Goal: Task Accomplishment & Management: Manage account settings

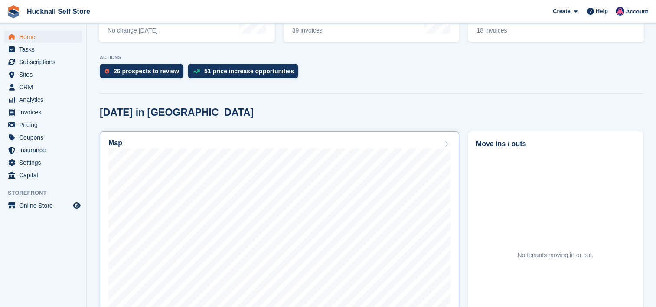
scroll to position [217, 0]
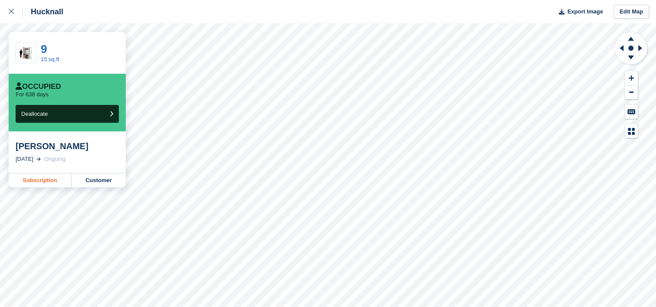
click at [29, 180] on link "Subscription" at bounding box center [40, 180] width 63 height 14
click at [50, 177] on link "Subscription" at bounding box center [40, 180] width 63 height 14
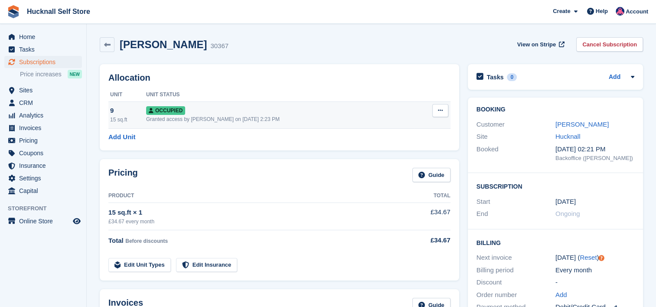
click at [438, 110] on icon at bounding box center [440, 110] width 5 height 6
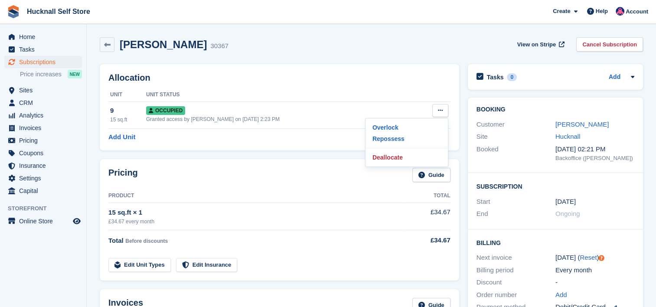
click at [328, 142] on div "Allocation Unit Unit Status 9 15 sq.ft Occupied Granted access by Helen on 21st…" at bounding box center [279, 107] width 359 height 86
click at [122, 134] on link "Add Unit" at bounding box center [121, 137] width 27 height 10
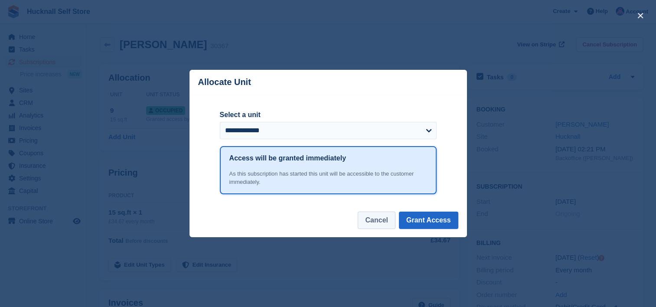
click at [374, 219] on button "Cancel" at bounding box center [375, 219] width 37 height 17
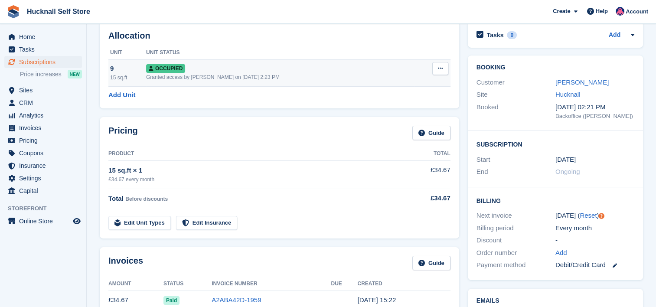
scroll to position [43, 0]
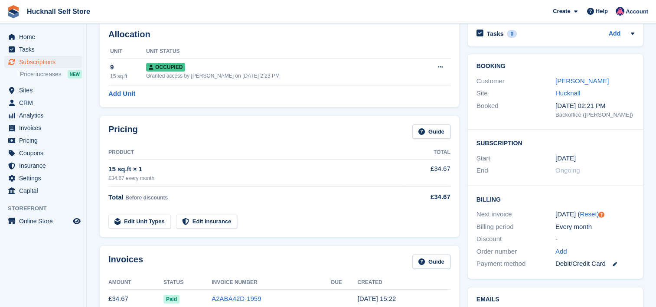
click at [137, 219] on link "Edit Unit Types" at bounding box center [139, 221] width 62 height 14
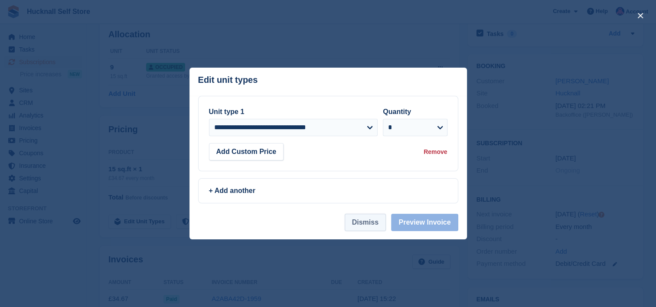
click at [358, 226] on button "Dismiss" at bounding box center [364, 222] width 41 height 17
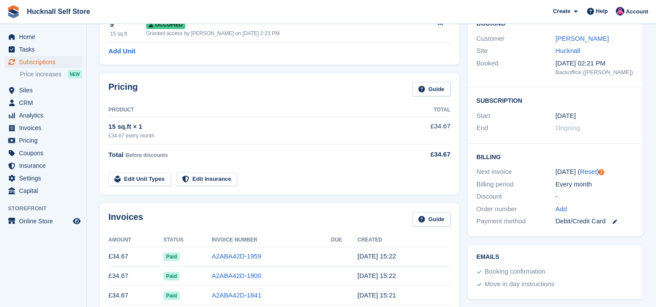
scroll to position [87, 0]
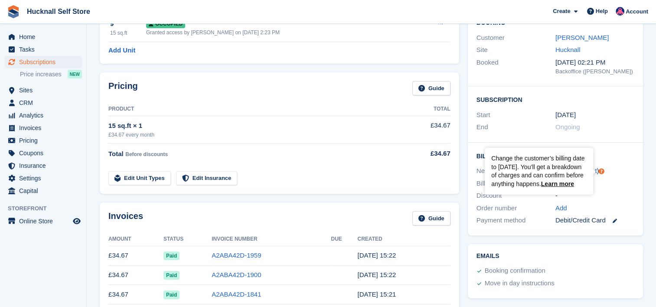
click at [610, 191] on div "-" at bounding box center [594, 196] width 79 height 10
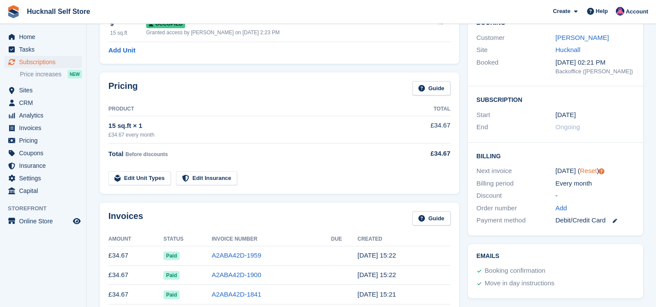
click at [587, 172] on link "Reset" at bounding box center [587, 170] width 17 height 7
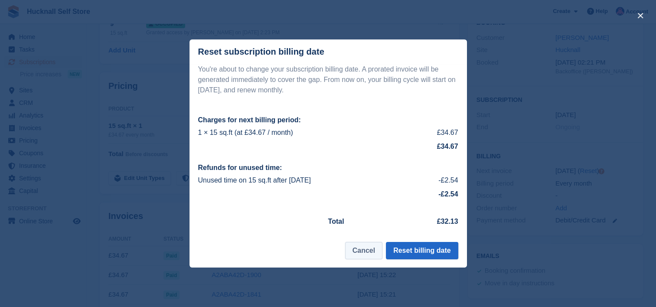
click at [367, 252] on button "Cancel" at bounding box center [363, 250] width 37 height 17
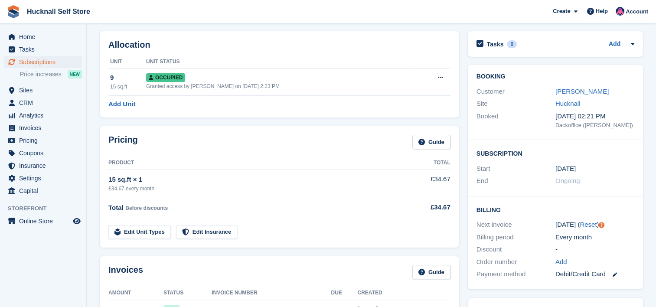
scroll to position [0, 0]
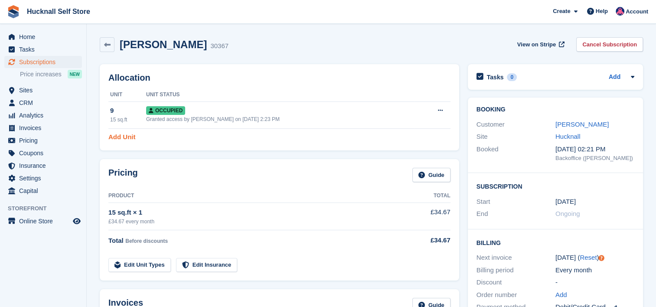
click at [128, 137] on link "Add Unit" at bounding box center [121, 137] width 27 height 10
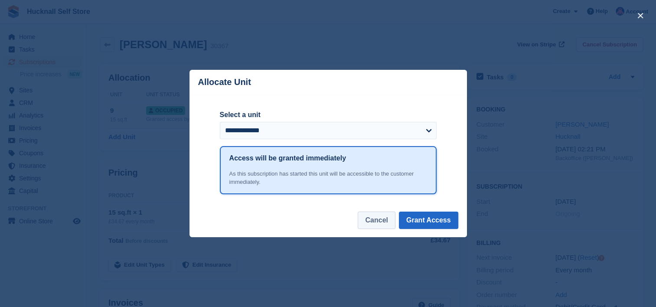
click at [381, 222] on button "Cancel" at bounding box center [375, 219] width 37 height 17
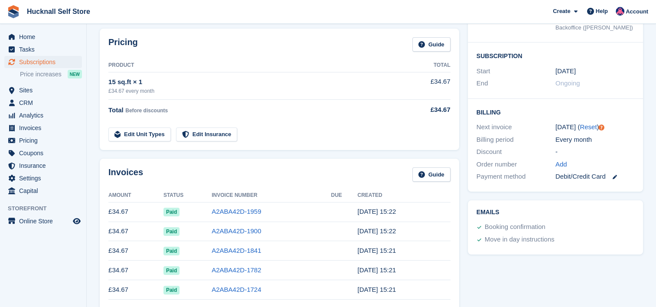
scroll to position [130, 0]
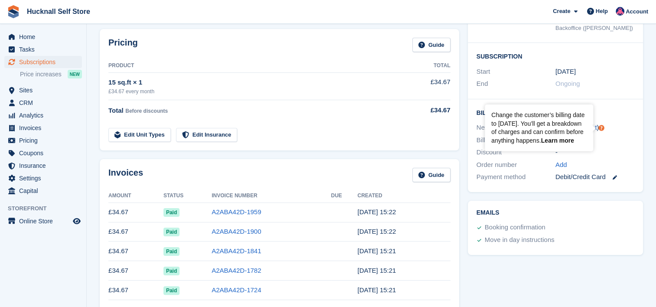
click at [568, 137] on link "Learn more" at bounding box center [557, 140] width 33 height 7
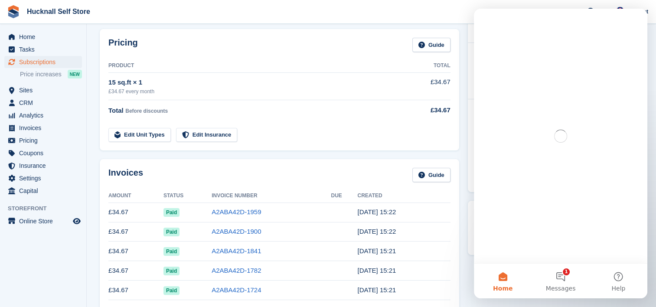
scroll to position [0, 0]
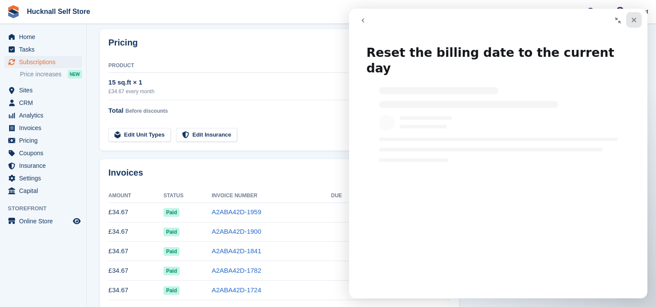
click at [633, 16] on icon "Close" at bounding box center [633, 19] width 7 height 7
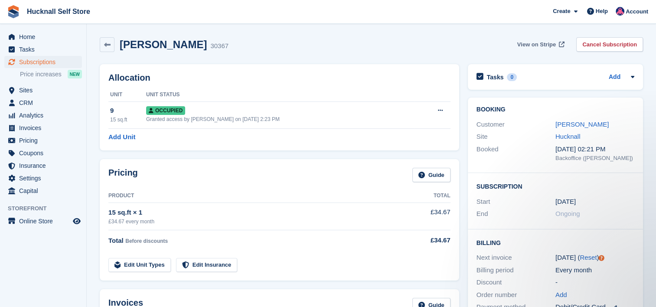
click at [552, 45] on span "View on Stripe" at bounding box center [536, 44] width 39 height 9
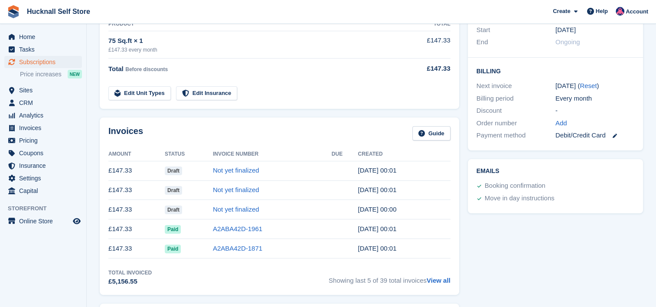
scroll to position [173, 0]
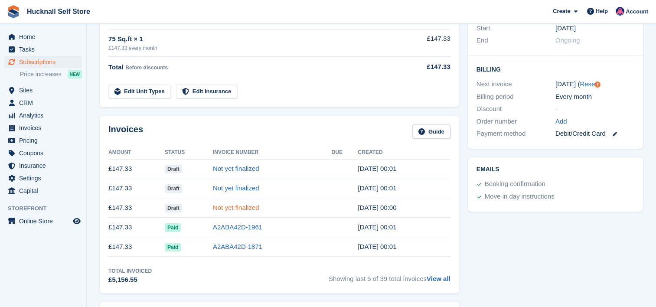
click at [227, 206] on link "Not yet finalized" at bounding box center [236, 207] width 46 height 7
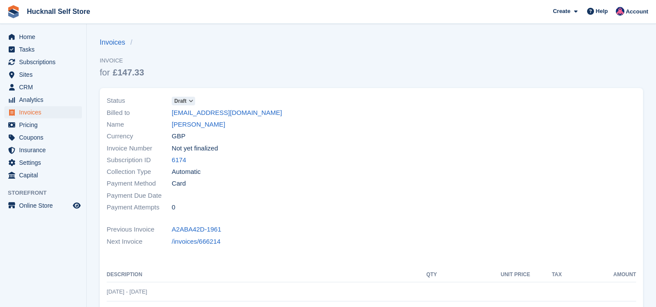
drag, startPoint x: 173, startPoint y: 25, endPoint x: 84, endPoint y: -37, distance: 108.0
click at [84, 0] on html "Hucknall Self Store Create Subscription Invoice Contact Deal Discount Page Help…" at bounding box center [328, 153] width 656 height 307
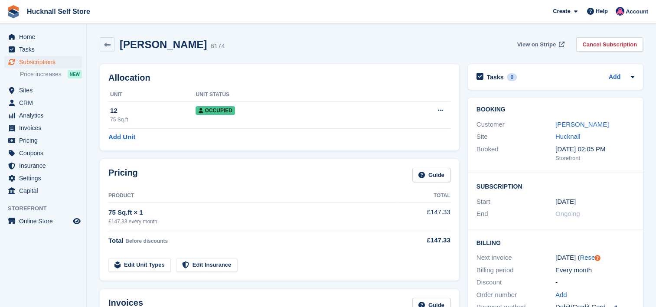
click at [529, 44] on span "View on Stripe" at bounding box center [536, 44] width 39 height 9
click at [240, 39] on div "Gareth white 6174 View on Stripe Cancel Subscription" at bounding box center [371, 44] width 543 height 15
click at [31, 36] on span "Home" at bounding box center [45, 37] width 52 height 12
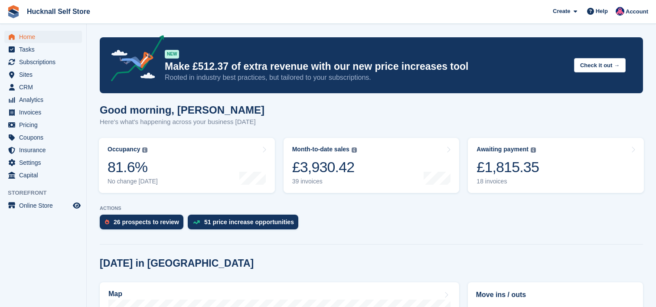
scroll to position [173, 0]
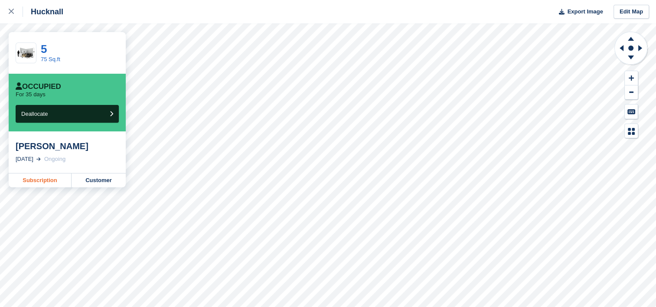
click at [28, 182] on link "Subscription" at bounding box center [40, 180] width 63 height 14
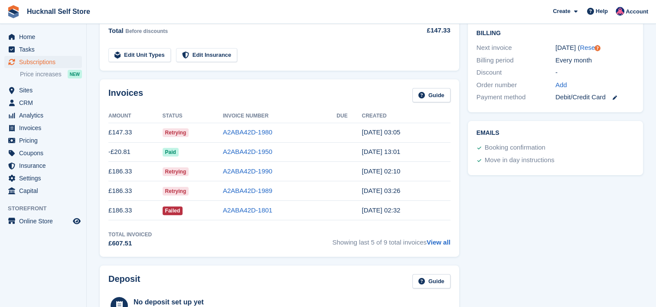
scroll to position [217, 0]
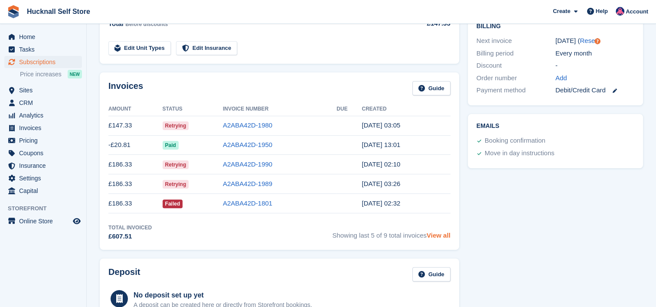
click at [437, 236] on link "View all" at bounding box center [438, 234] width 24 height 7
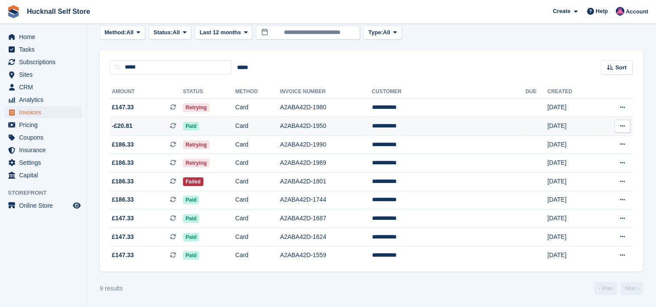
scroll to position [49, 0]
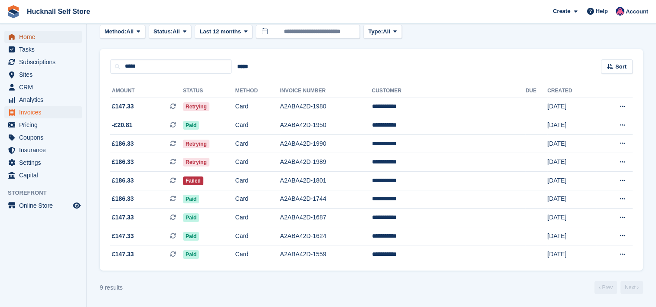
click at [30, 36] on span "Home" at bounding box center [45, 37] width 52 height 12
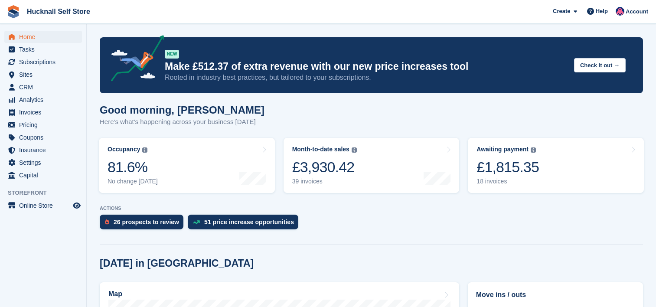
scroll to position [173, 0]
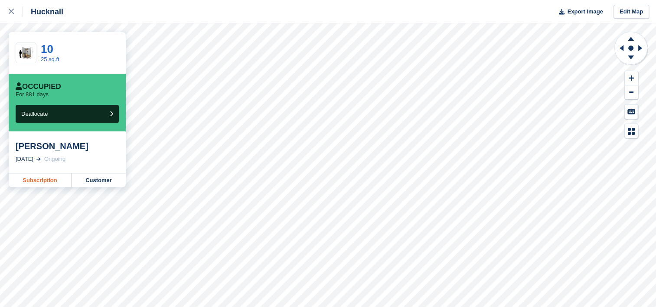
click at [33, 180] on link "Subscription" at bounding box center [40, 180] width 63 height 14
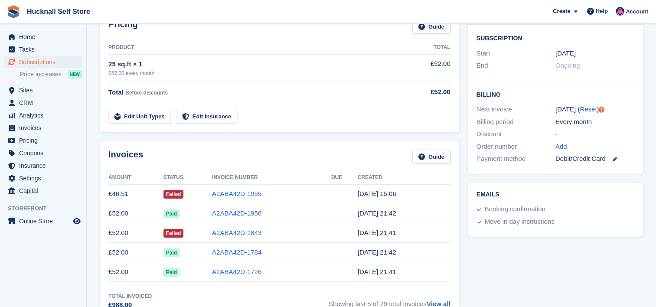
scroll to position [173, 0]
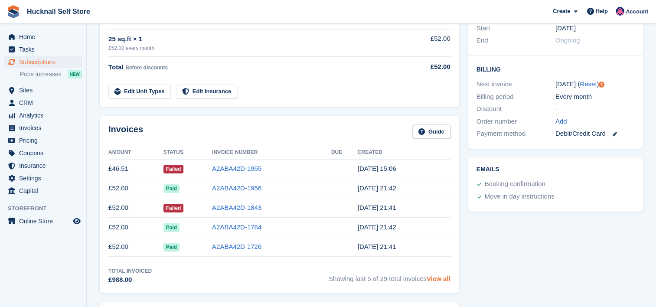
click at [432, 277] on link "View all" at bounding box center [438, 278] width 24 height 7
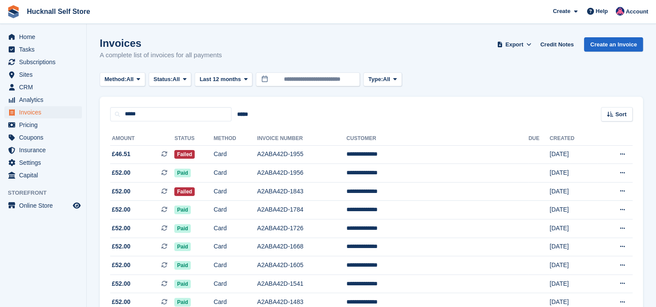
scroll to position [104, 0]
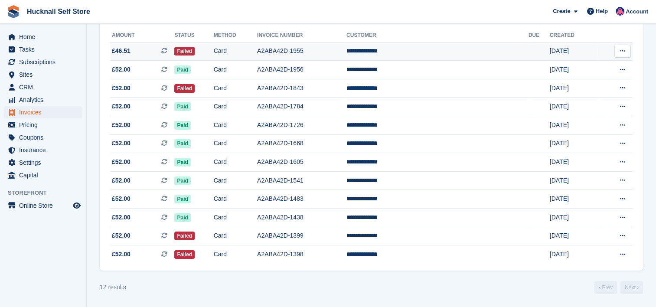
click at [296, 50] on td "A2ABA42D-1955" at bounding box center [301, 51] width 89 height 19
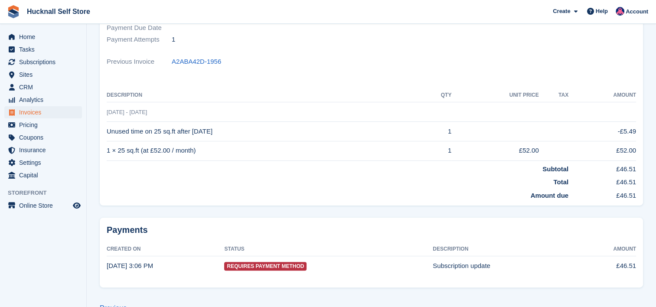
scroll to position [189, 0]
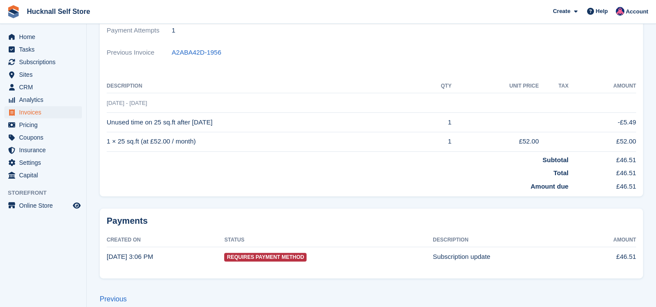
drag, startPoint x: 59, startPoint y: 236, endPoint x: 55, endPoint y: 232, distance: 5.8
click at [55, 232] on aside "Home Tasks Subscriptions Subscriptions Subscriptions Price increases NEW Price …" at bounding box center [43, 155] width 86 height 263
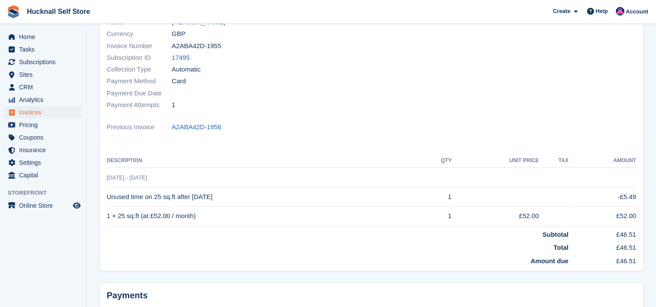
scroll to position [59, 0]
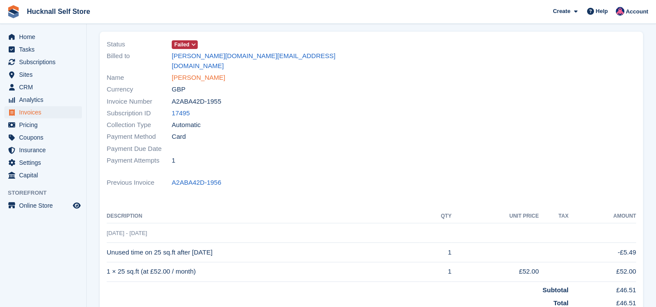
click at [200, 73] on link "[PERSON_NAME]" at bounding box center [198, 78] width 53 height 10
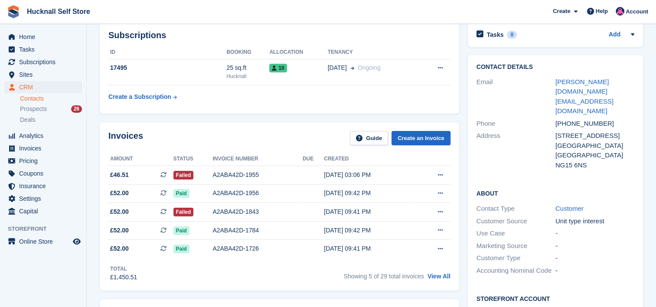
scroll to position [43, 0]
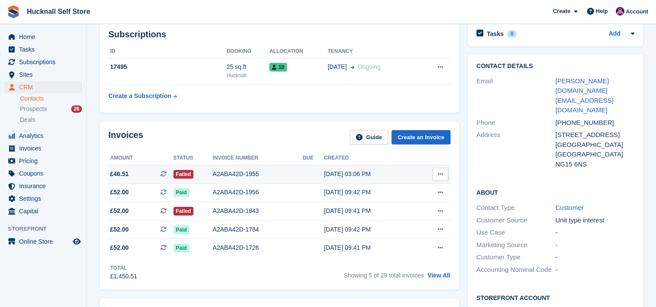
click at [442, 173] on icon at bounding box center [440, 174] width 5 height 6
click at [240, 172] on div "A2ABA42D-1955" at bounding box center [257, 173] width 90 height 9
